Goal: Find specific page/section: Find specific page/section

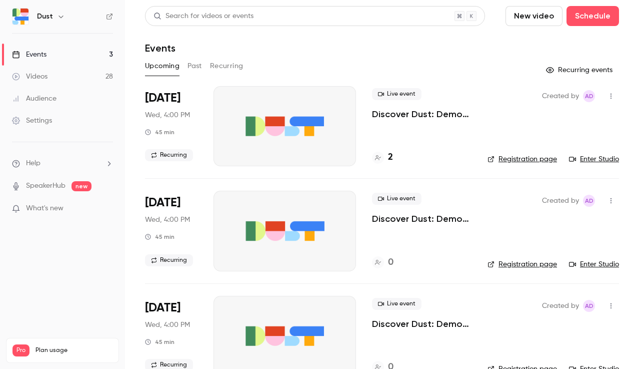
click at [404, 111] on p "Discover Dust: Demos and Q&A" at bounding box center [422, 114] width 100 height 12
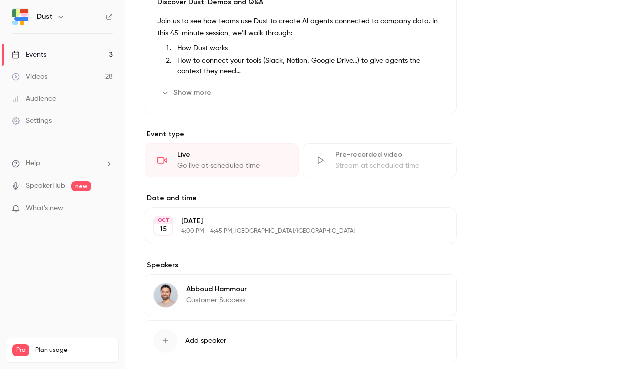
scroll to position [326, 0]
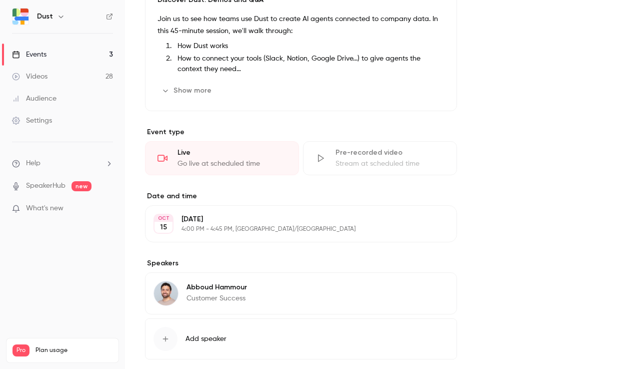
click at [202, 94] on button "Show more" at bounding box center [188, 91] width 60 height 16
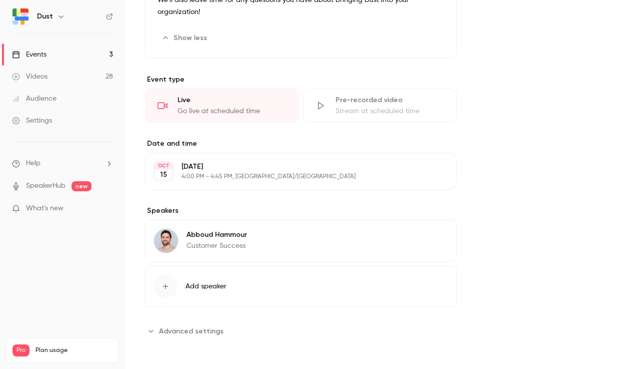
scroll to position [0, 0]
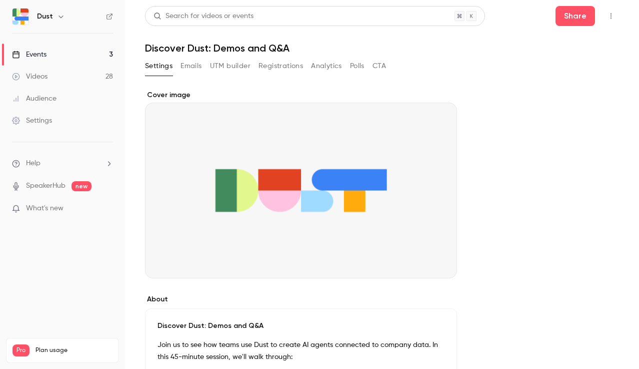
click at [611, 13] on icon "button" at bounding box center [611, 16] width 8 height 7
click at [477, 54] on div at bounding box center [319, 184] width 639 height 369
click at [62, 214] on li "What's new" at bounding box center [62, 209] width 101 height 13
click at [67, 52] on link "Events 3" at bounding box center [62, 55] width 125 height 22
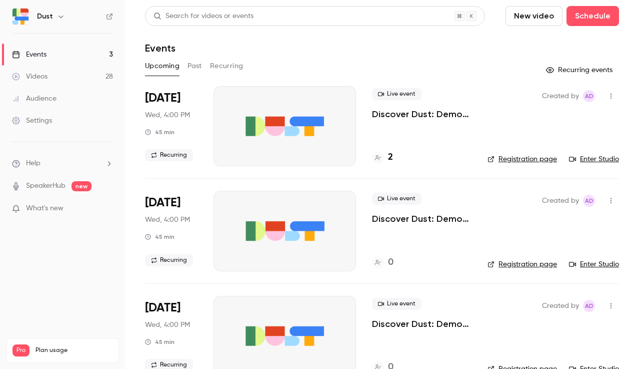
click at [195, 70] on button "Past" at bounding box center [195, 66] width 15 height 16
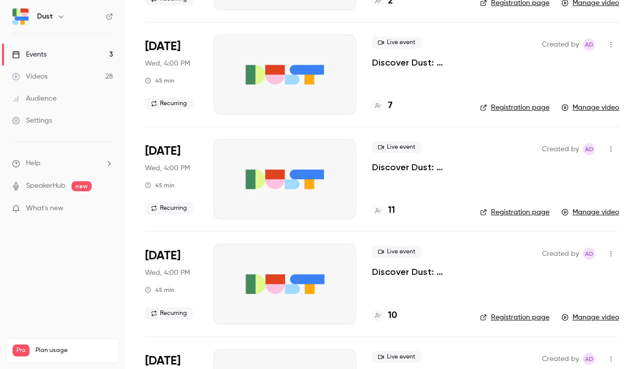
scroll to position [263, 0]
